Goal: Information Seeking & Learning: Understand process/instructions

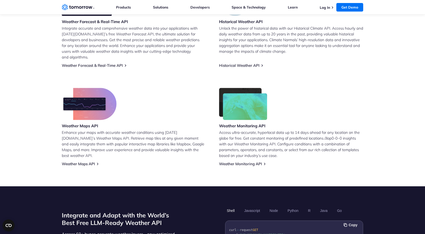
scroll to position [247, 0]
click at [119, 63] on link "Weather Forecast & Real-Time API" at bounding box center [92, 65] width 61 height 5
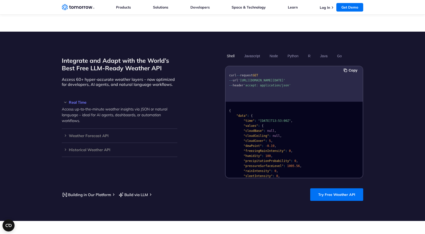
scroll to position [401, 0]
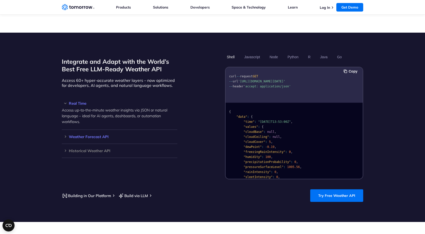
click at [96, 135] on h3 "Weather Forecast API" at bounding box center [120, 137] width 116 height 4
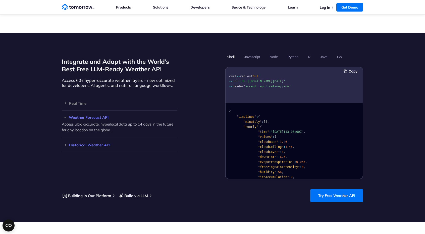
click at [102, 143] on h3 "Historical Weather API" at bounding box center [120, 145] width 116 height 4
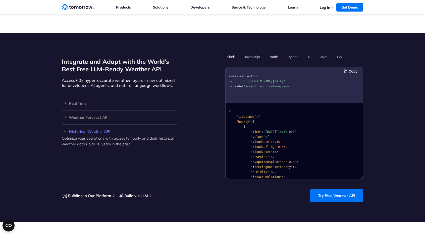
click at [274, 53] on button "Node" at bounding box center [274, 57] width 12 height 9
click at [292, 53] on button "Python" at bounding box center [293, 57] width 15 height 9
click at [309, 53] on button "R" at bounding box center [309, 57] width 6 height 9
click at [325, 53] on button "Java" at bounding box center [323, 57] width 11 height 9
click at [338, 53] on button "Go" at bounding box center [340, 57] width 8 height 9
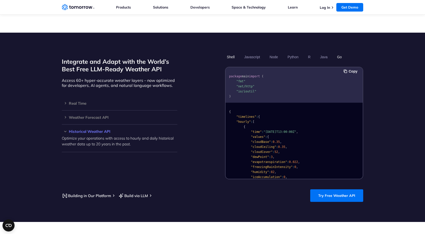
click at [233, 53] on button "Shell" at bounding box center [230, 57] width 11 height 9
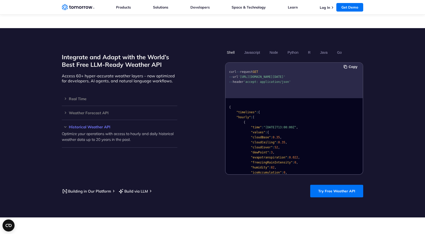
scroll to position [406, 0]
